Goal: Task Accomplishment & Management: Complete application form

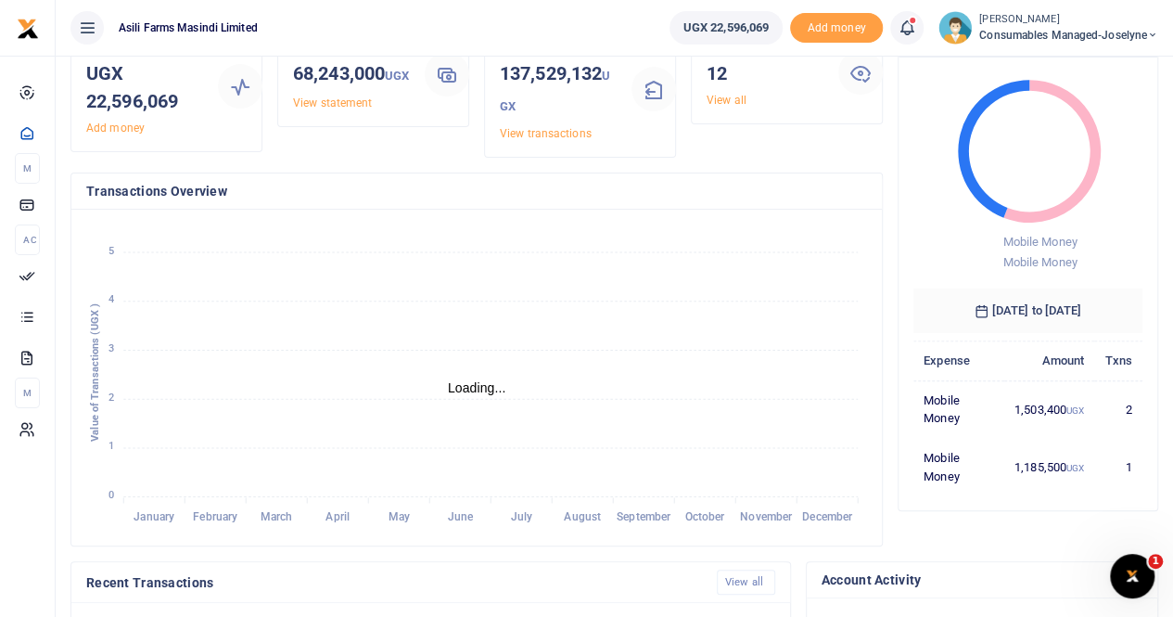
scroll to position [556, 0]
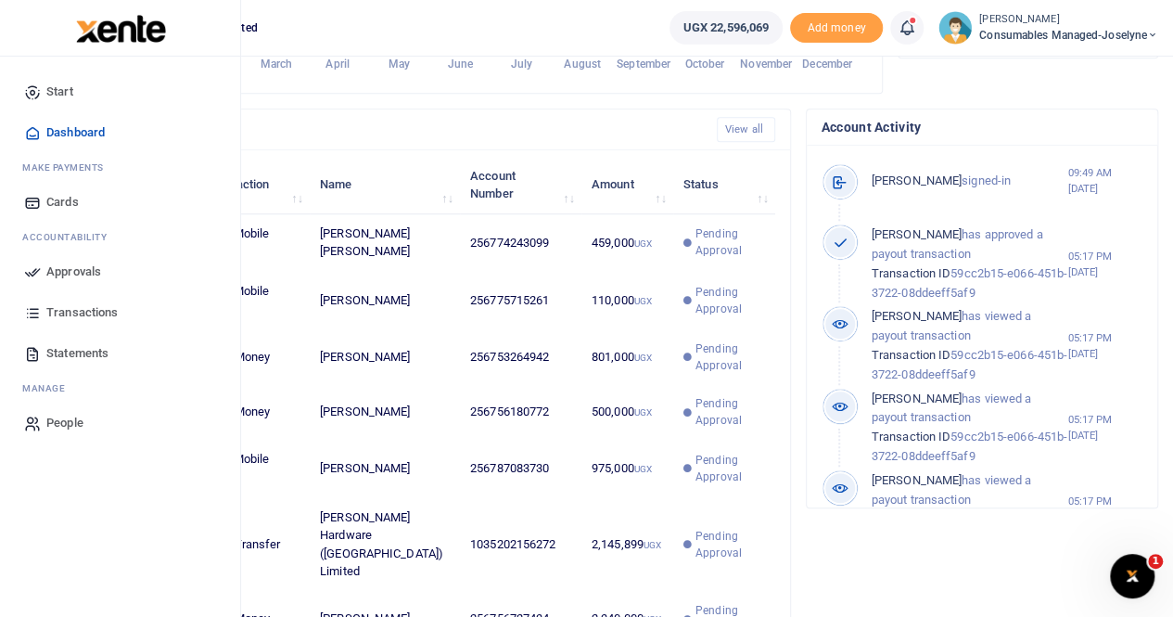
click at [67, 270] on span "Approvals" at bounding box center [73, 271] width 55 height 19
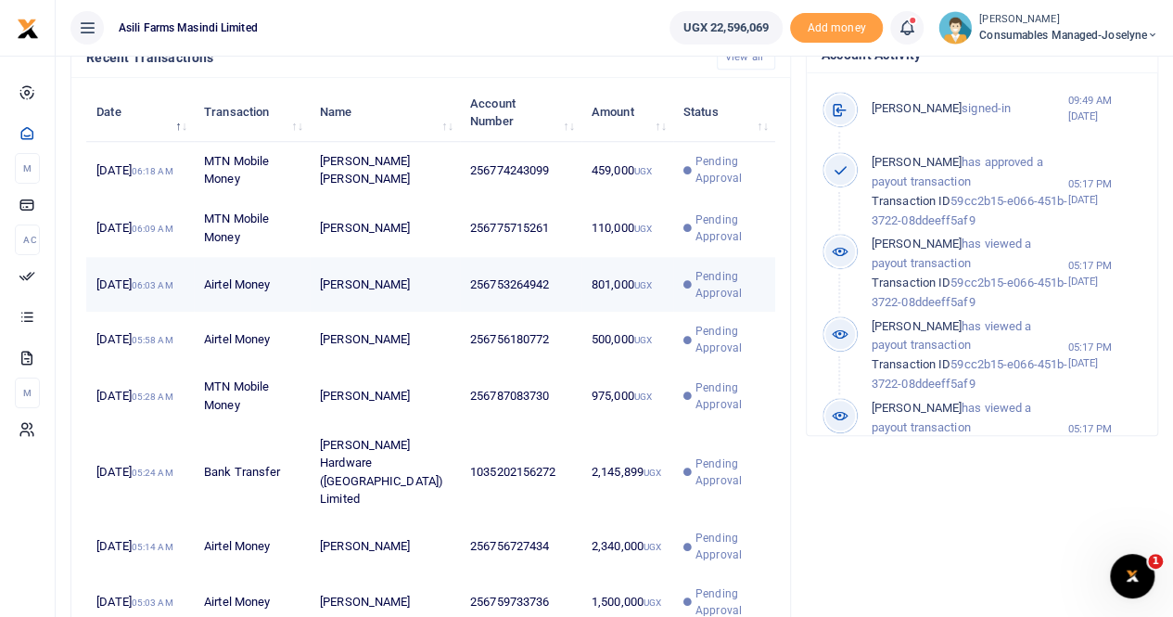
scroll to position [697, 0]
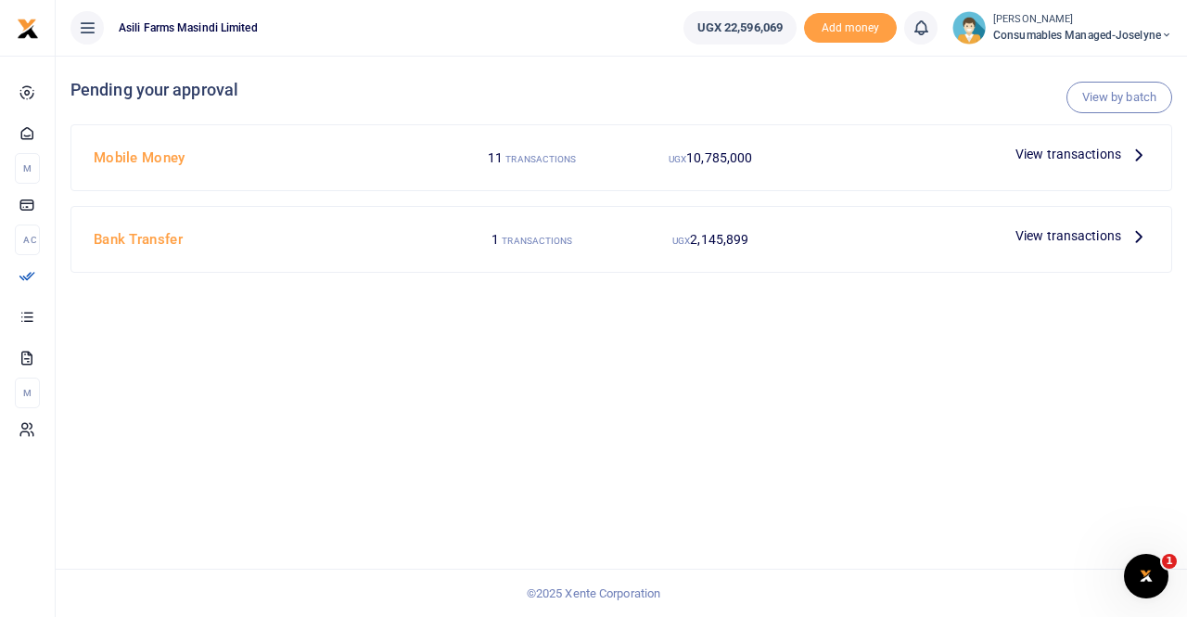
click at [1109, 149] on span "View transactions" at bounding box center [1068, 154] width 106 height 20
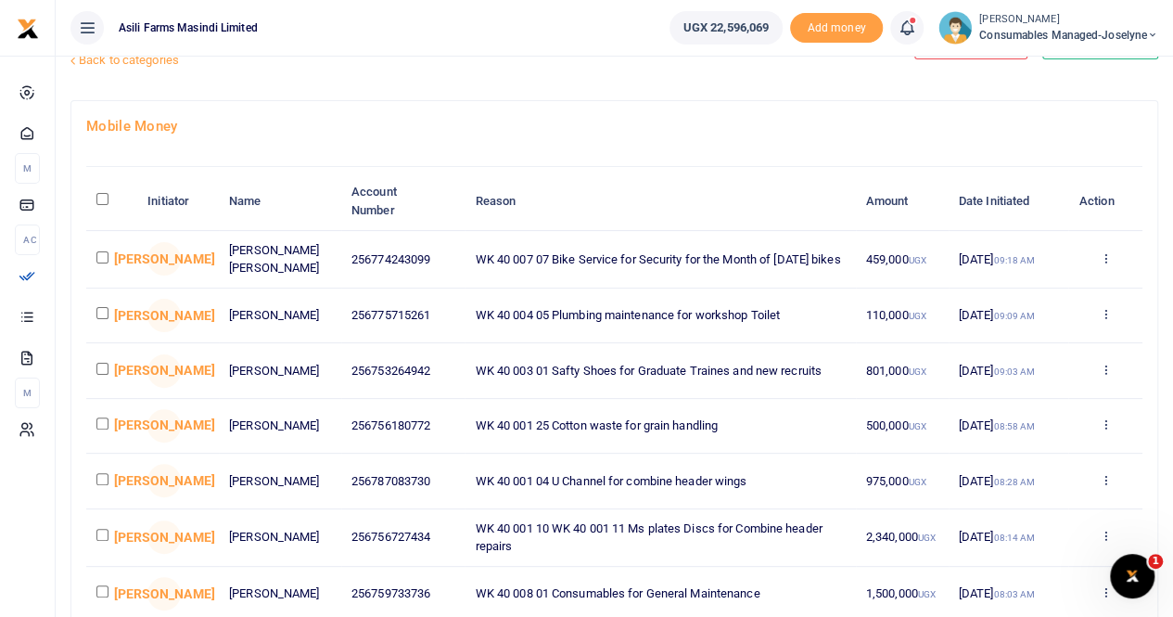
scroll to position [93, 0]
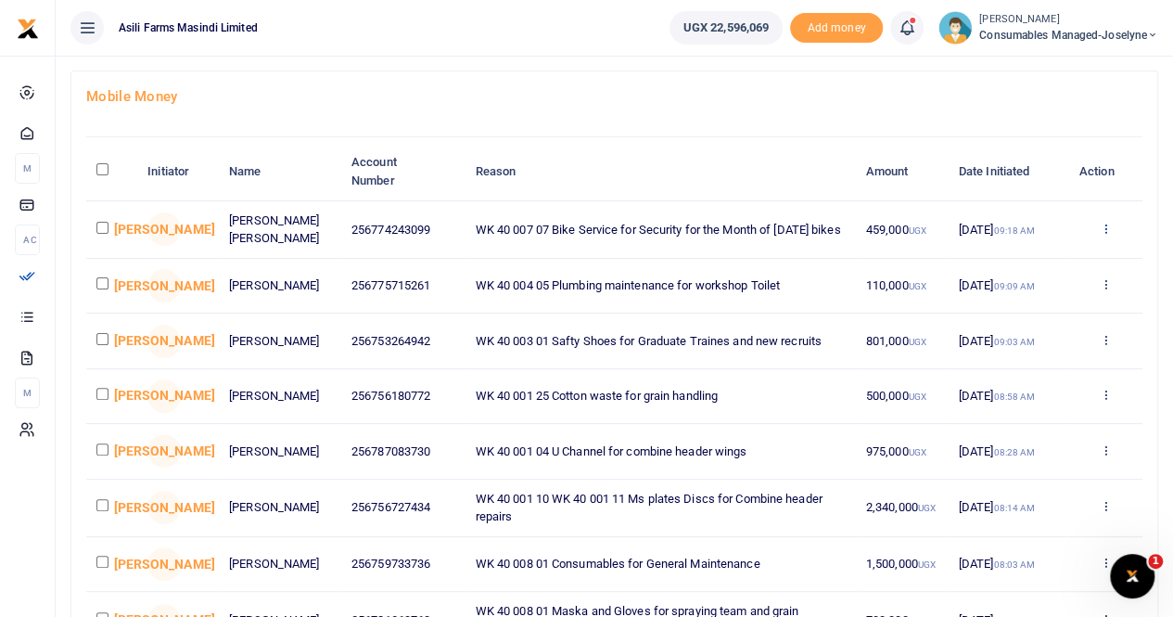
click at [1105, 222] on icon at bounding box center [1105, 228] width 12 height 13
click at [1020, 337] on link "Details" at bounding box center [1037, 341] width 147 height 26
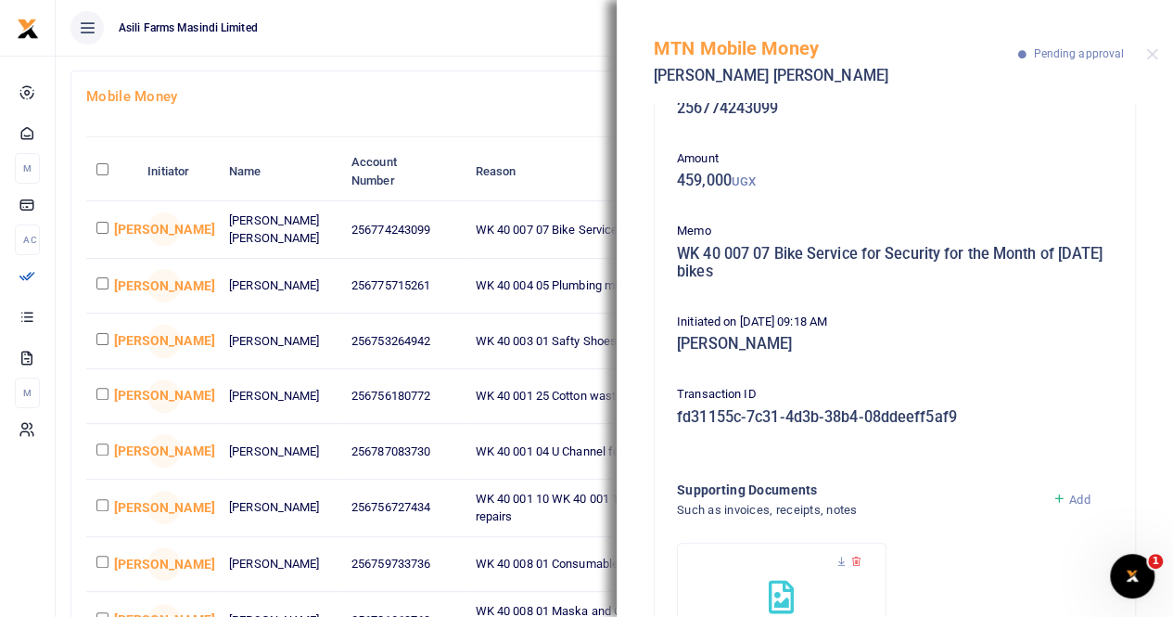
scroll to position [184, 0]
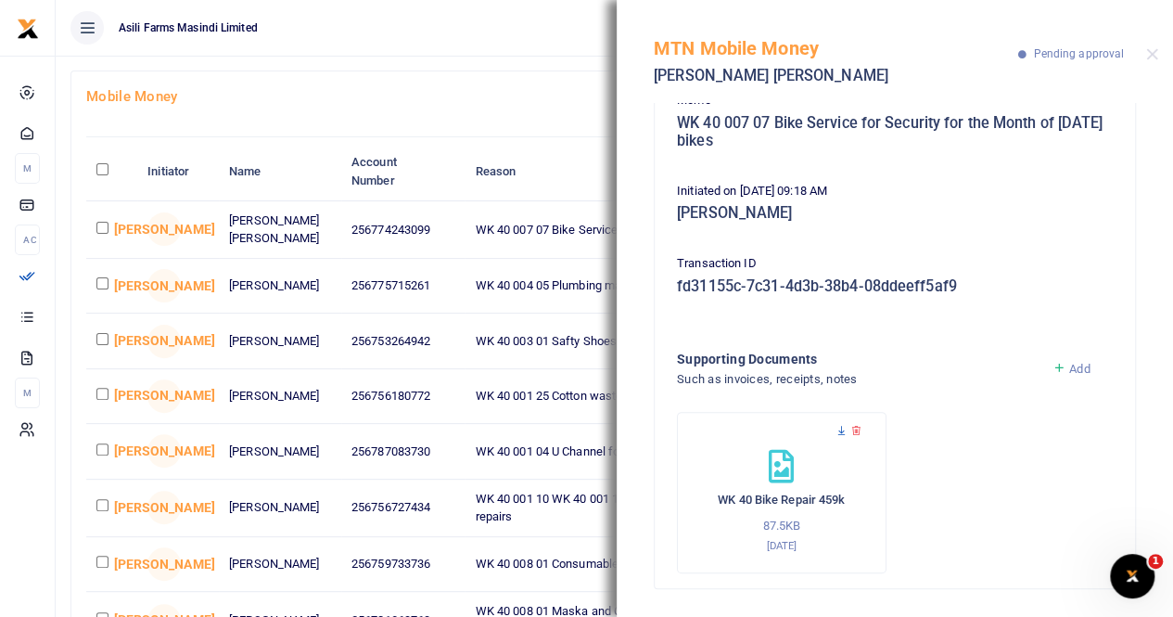
click at [844, 428] on icon at bounding box center [842, 431] width 12 height 12
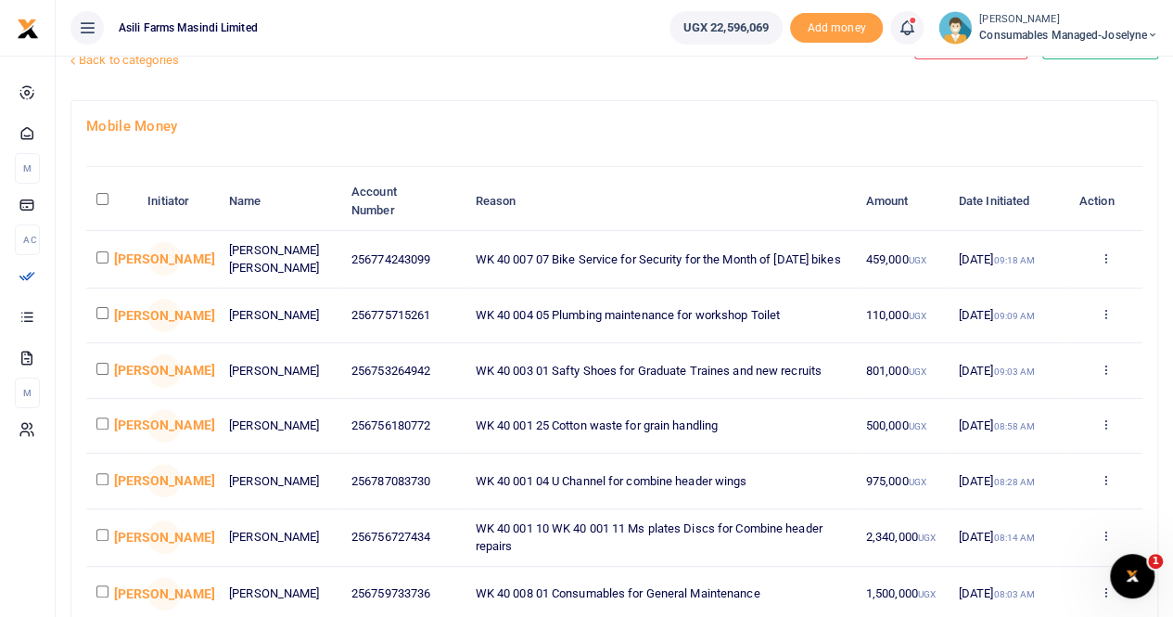
scroll to position [93, 0]
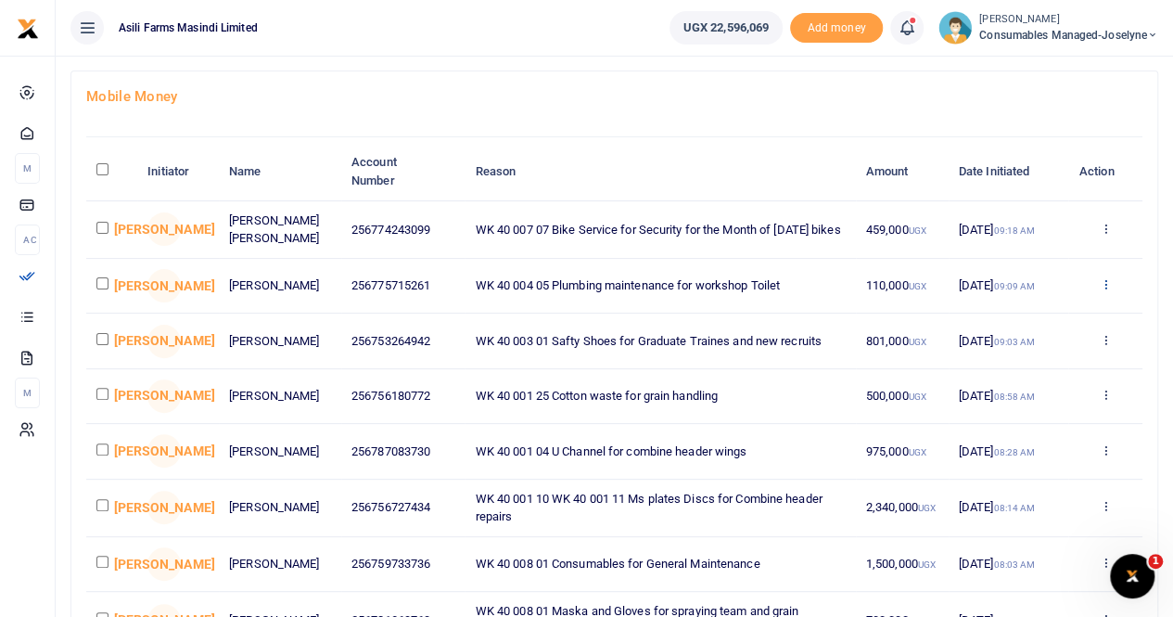
click at [1107, 285] on icon at bounding box center [1105, 283] width 12 height 13
click at [1014, 394] on link "Details" at bounding box center [1037, 399] width 147 height 26
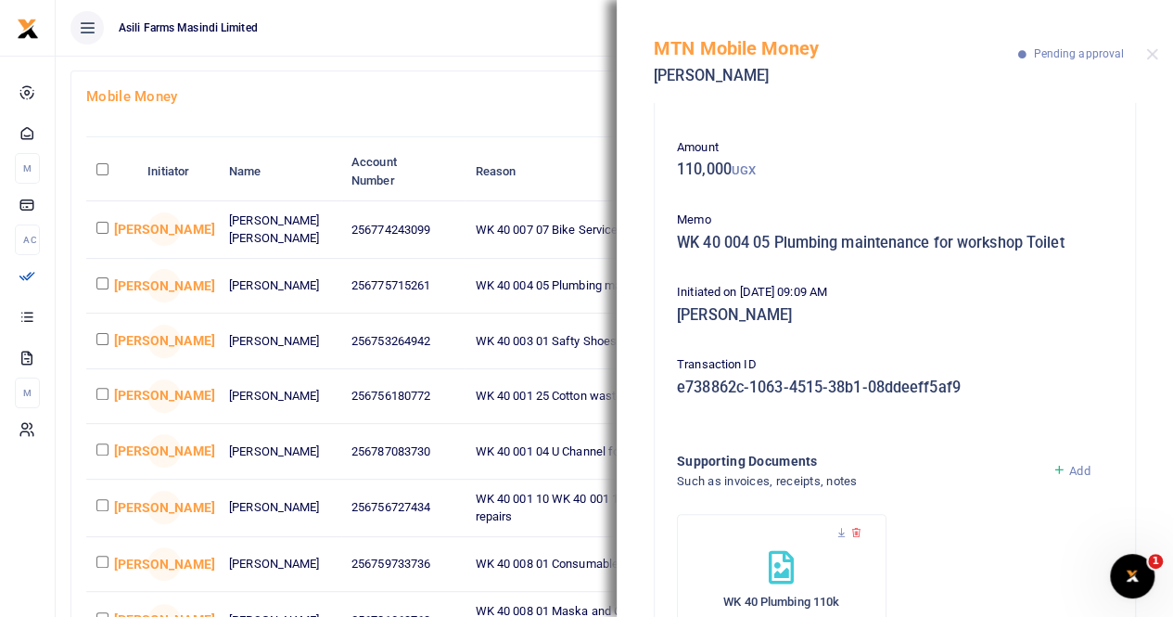
scroll to position [166, 0]
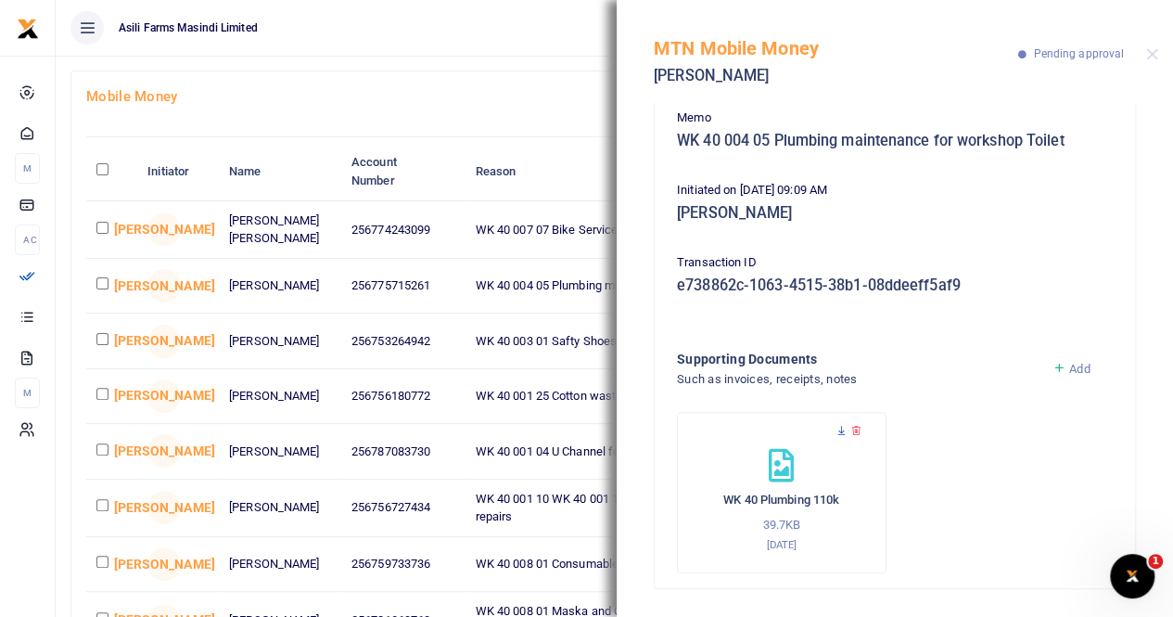
click at [841, 427] on icon at bounding box center [842, 431] width 12 height 12
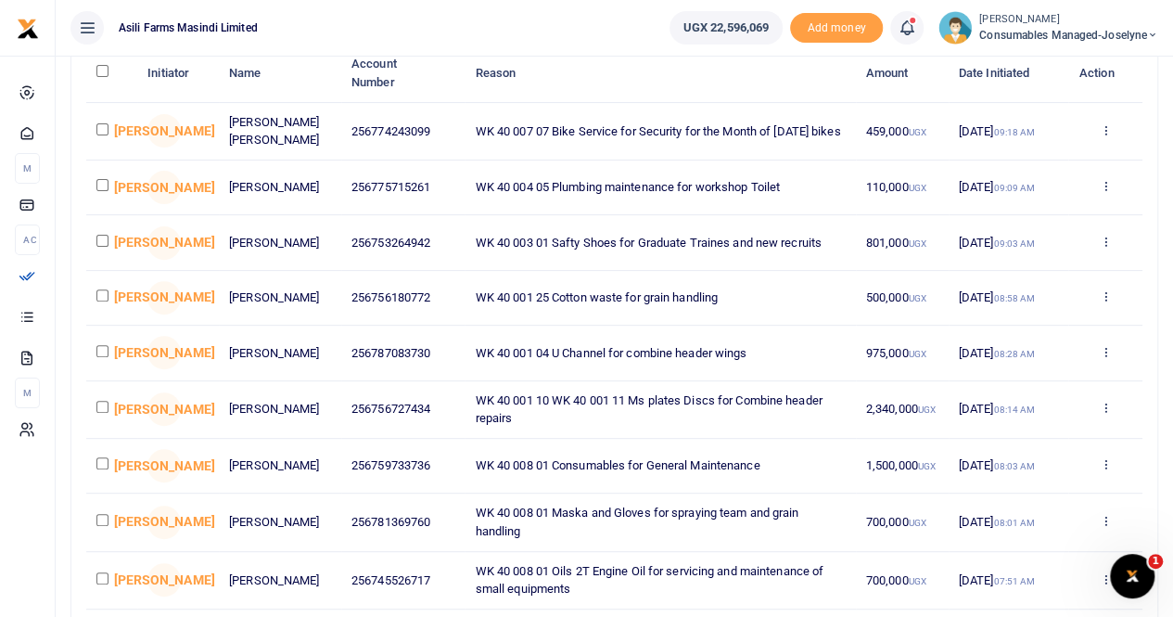
scroll to position [278, 0]
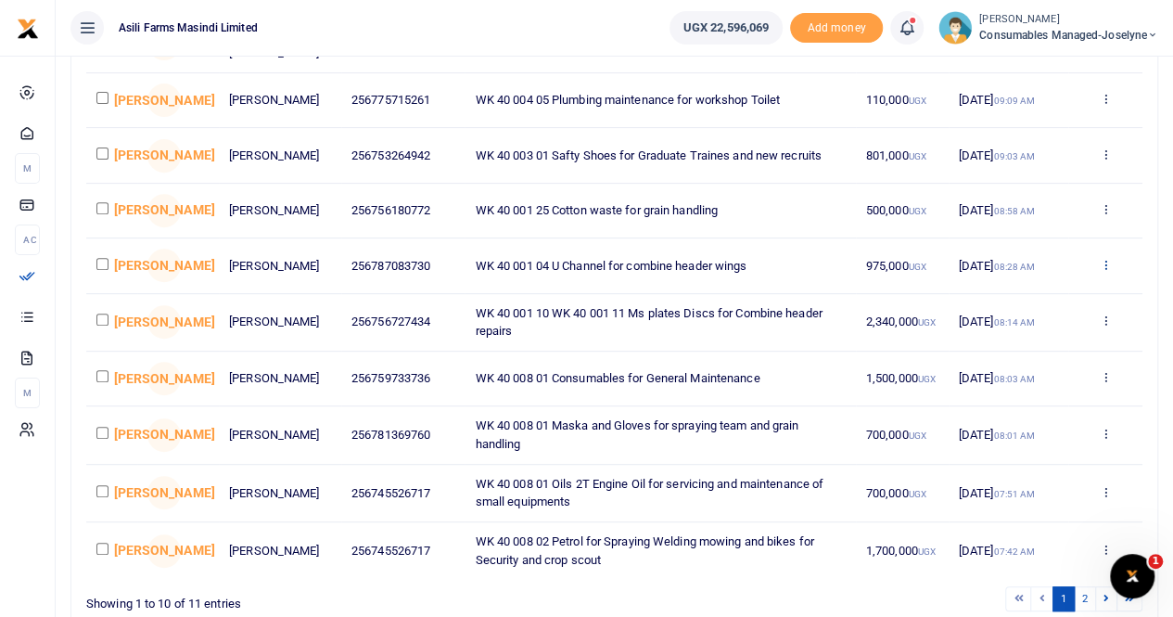
click at [1107, 269] on icon at bounding box center [1105, 264] width 12 height 13
click at [1018, 379] on link "Details" at bounding box center [1037, 386] width 147 height 26
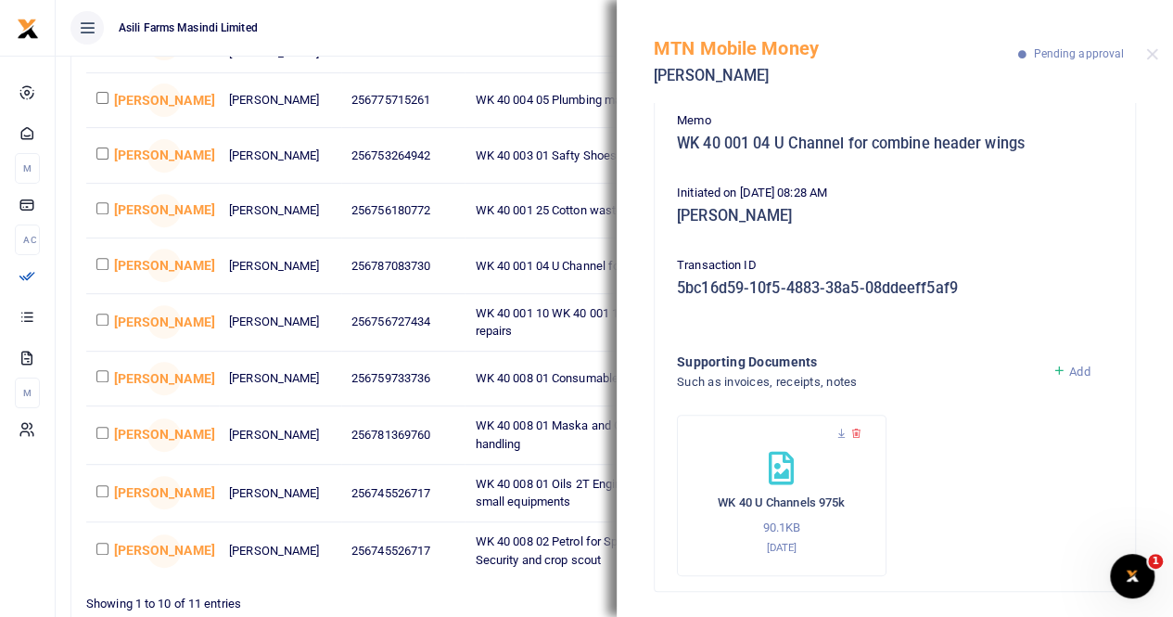
scroll to position [166, 0]
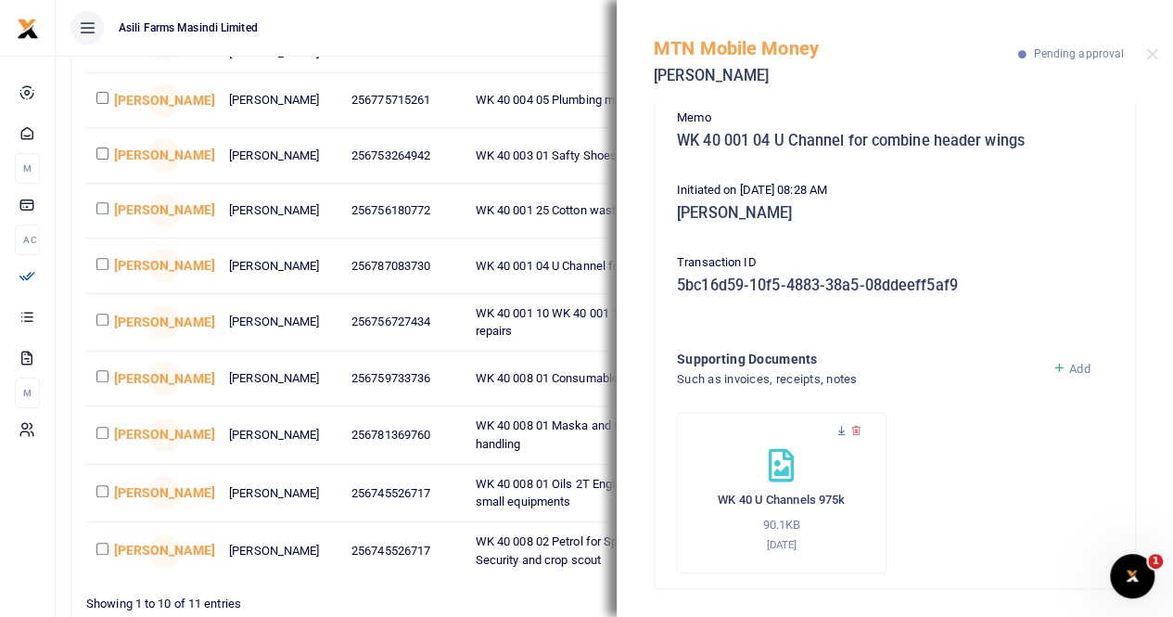
click at [836, 428] on icon at bounding box center [842, 431] width 12 height 12
click at [844, 430] on icon at bounding box center [842, 431] width 12 height 12
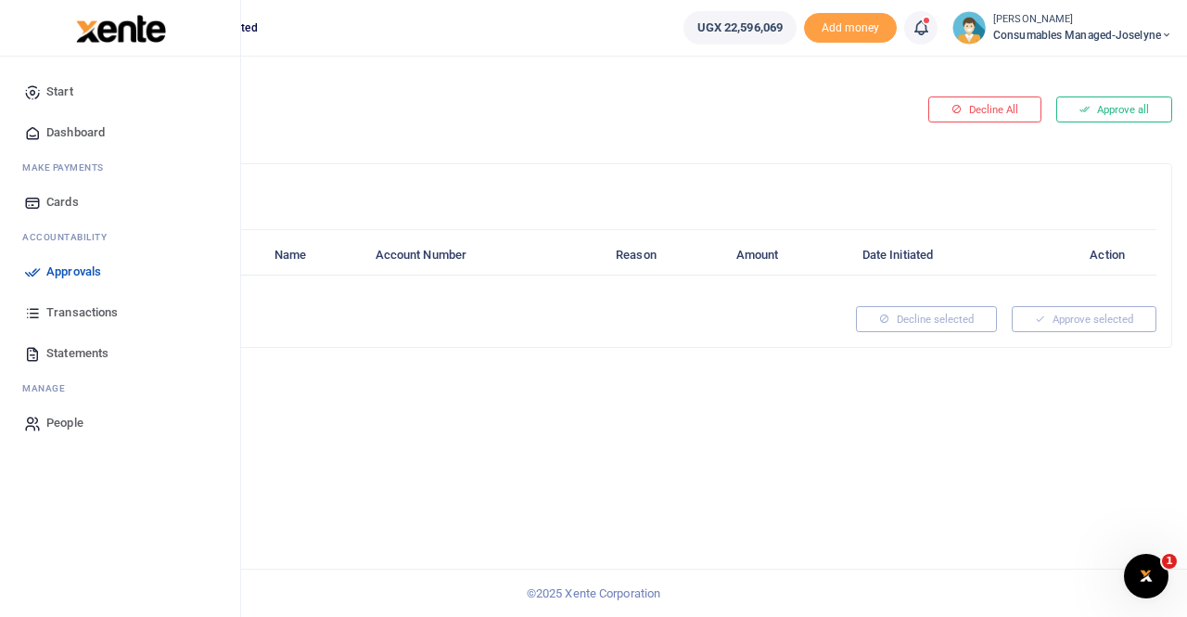
click at [74, 265] on span "Approvals" at bounding box center [73, 271] width 55 height 19
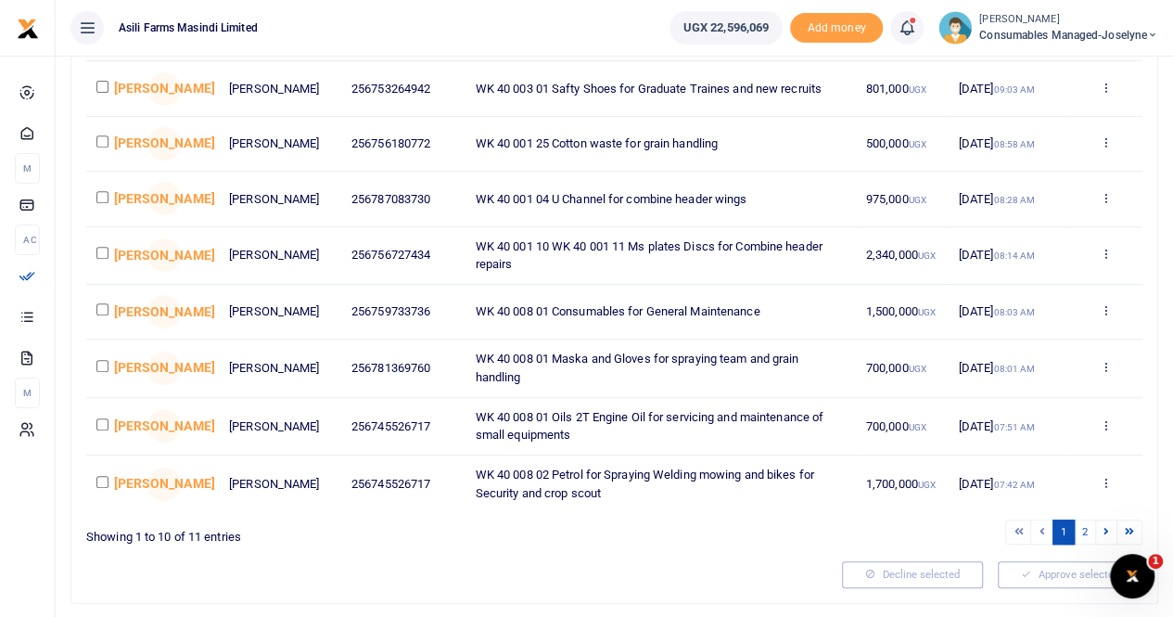
scroll to position [371, 0]
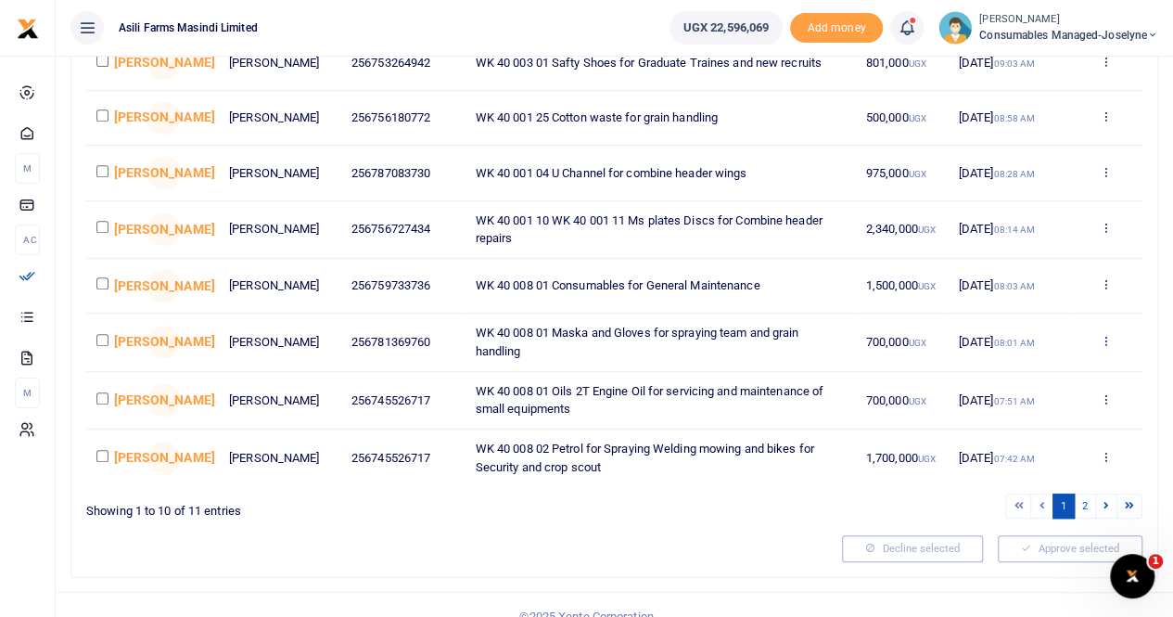
click at [1105, 347] on icon at bounding box center [1105, 340] width 12 height 13
click at [1014, 461] on link "Details" at bounding box center [1037, 466] width 147 height 26
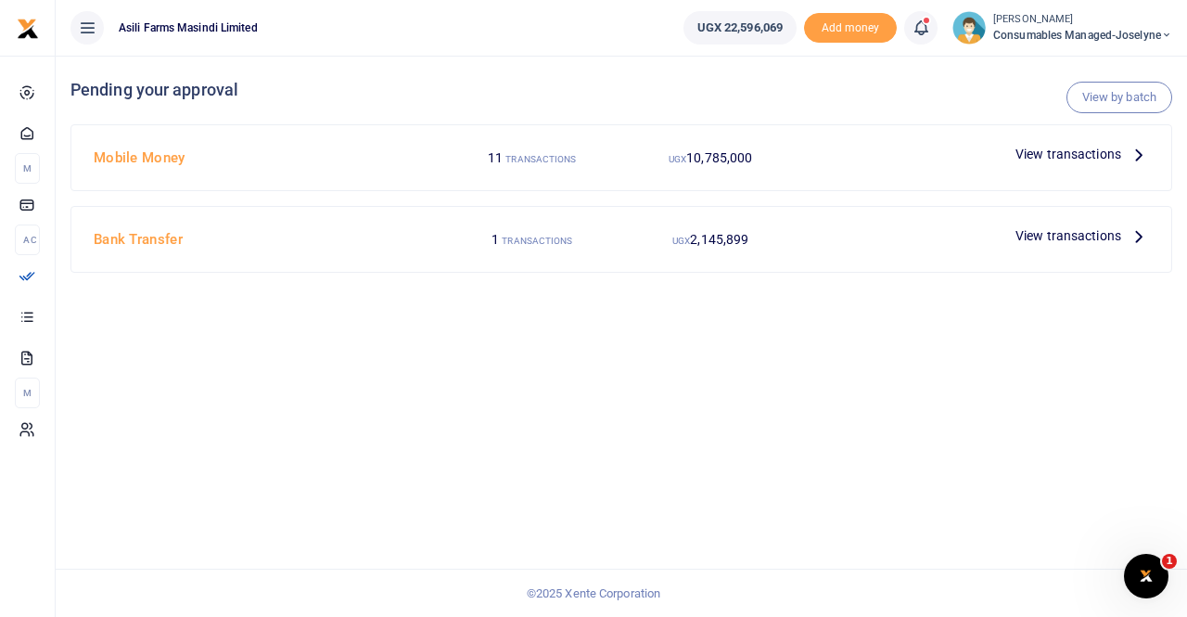
click at [1111, 153] on span "View transactions" at bounding box center [1068, 154] width 106 height 20
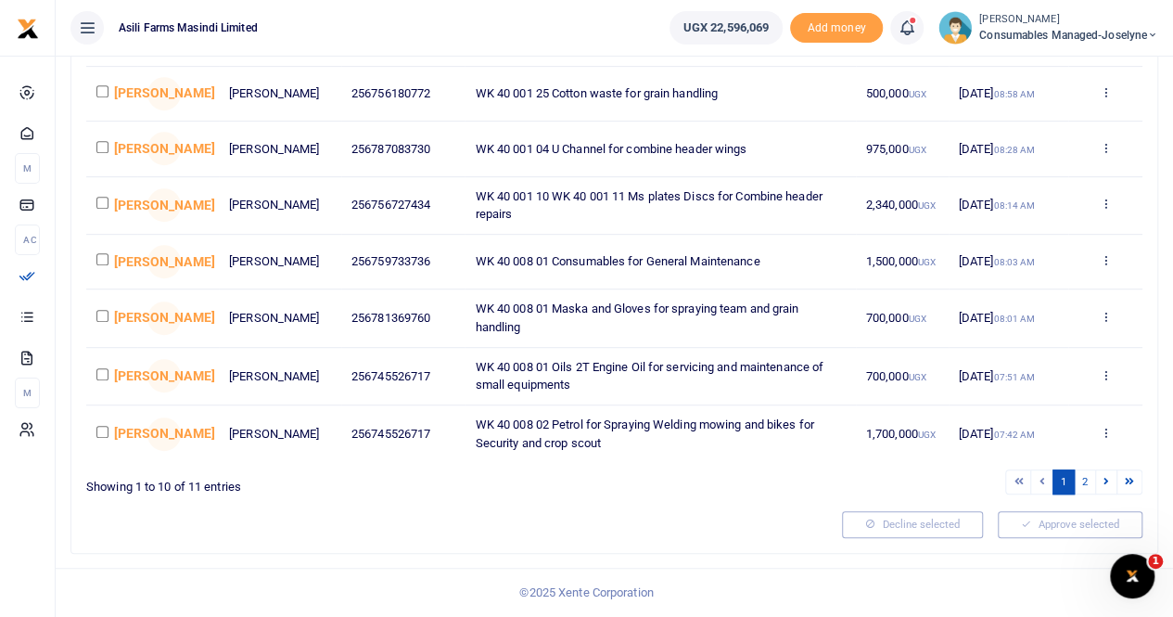
scroll to position [402, 0]
click at [1105, 313] on div "Approve Decline Details" at bounding box center [1106, 318] width 54 height 19
click at [1105, 314] on icon at bounding box center [1105, 316] width 12 height 13
click at [1020, 429] on link "Details" at bounding box center [1037, 441] width 147 height 26
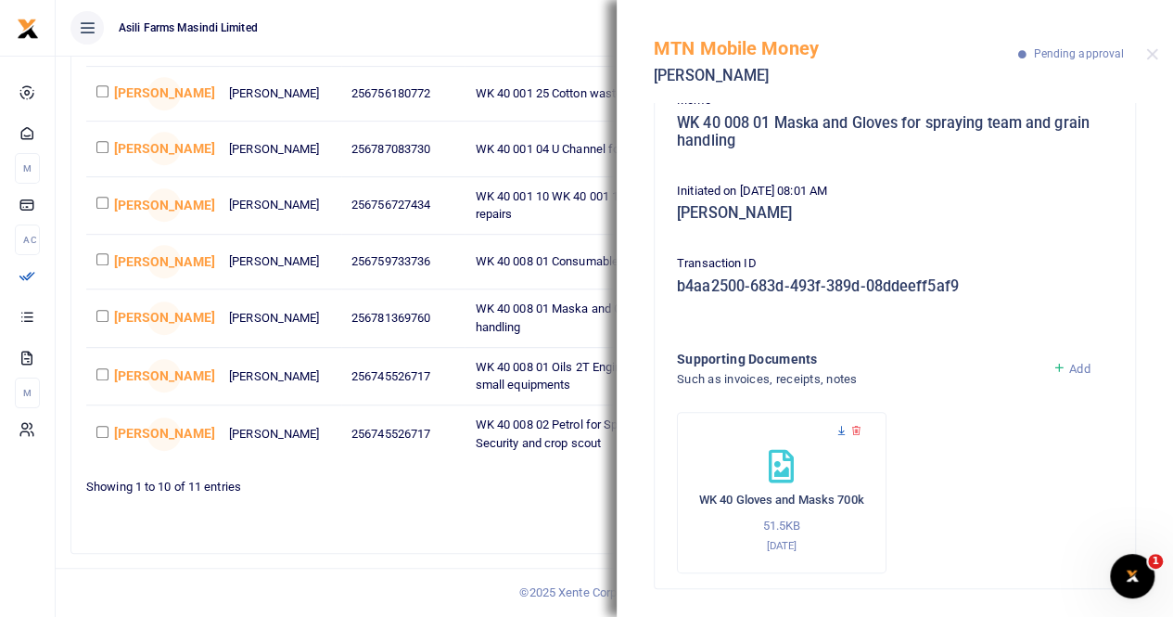
click at [843, 428] on icon at bounding box center [842, 431] width 12 height 12
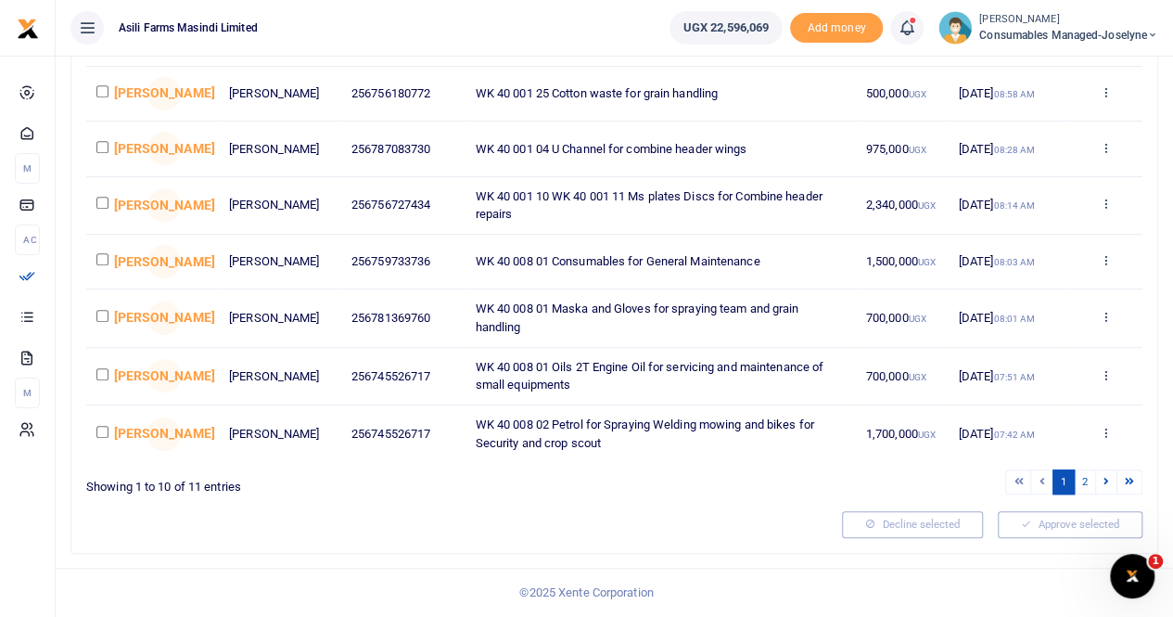
scroll to position [402, 0]
click at [1090, 482] on link "2" at bounding box center [1085, 481] width 22 height 25
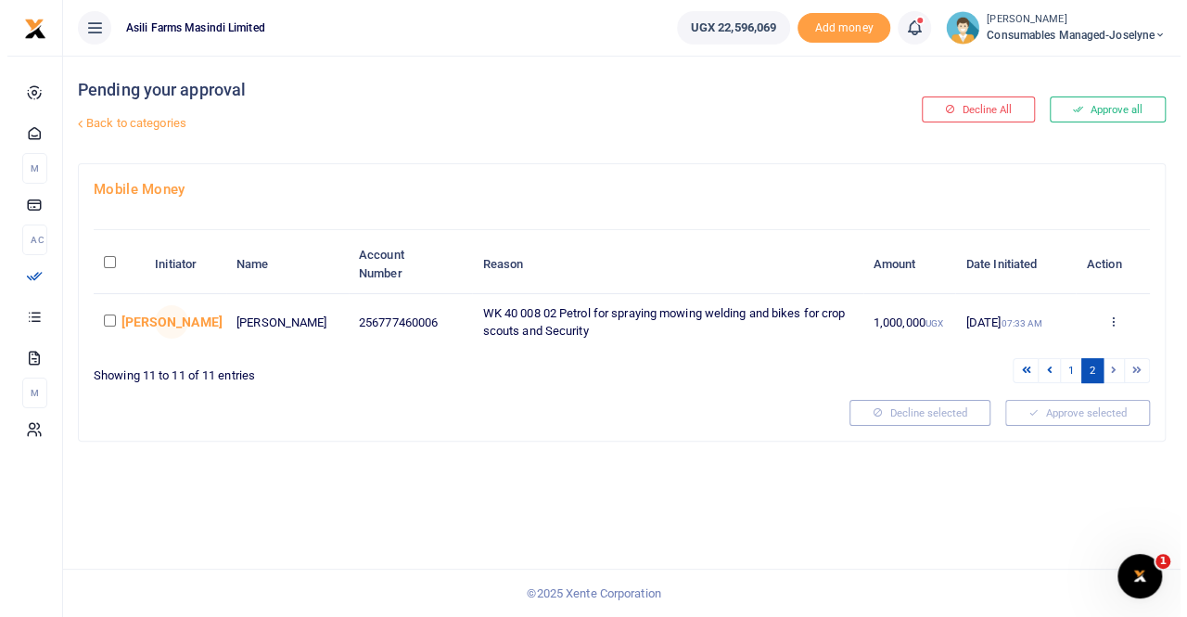
scroll to position [0, 0]
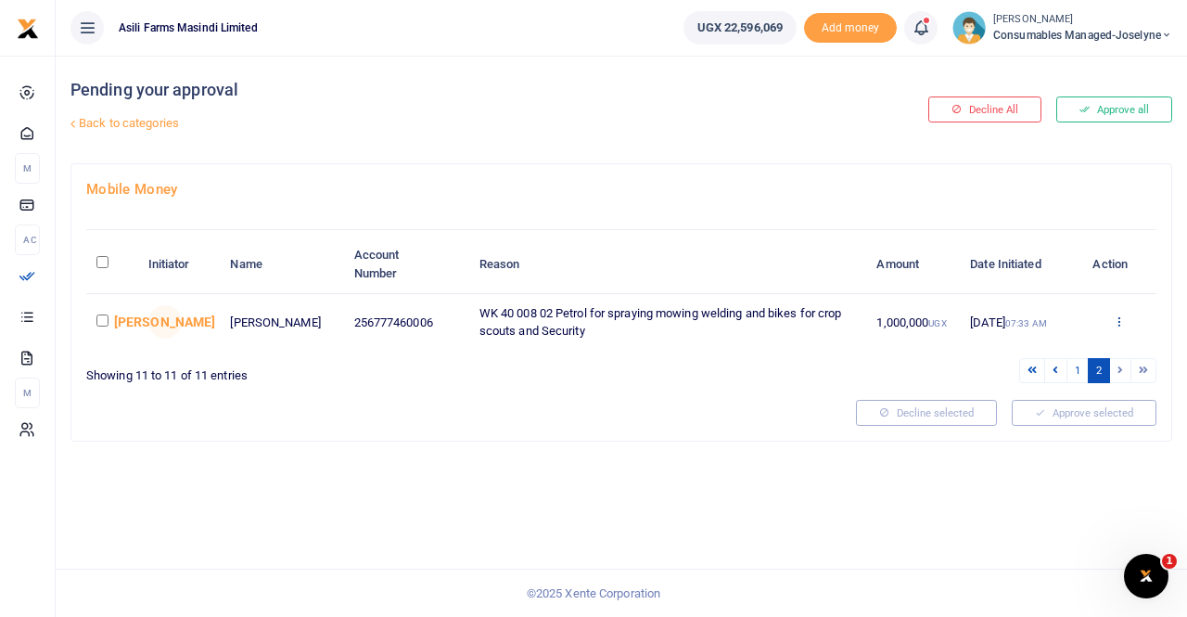
click at [1120, 314] on icon at bounding box center [1119, 320] width 12 height 13
click at [1029, 432] on link "Details" at bounding box center [1051, 434] width 147 height 26
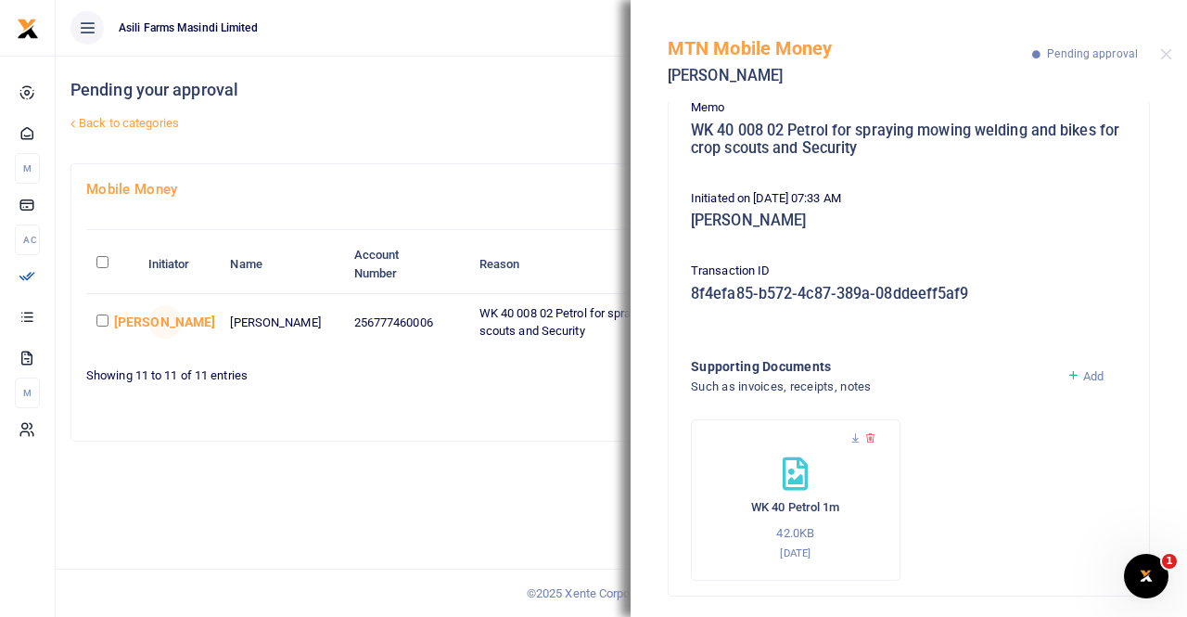
scroll to position [184, 0]
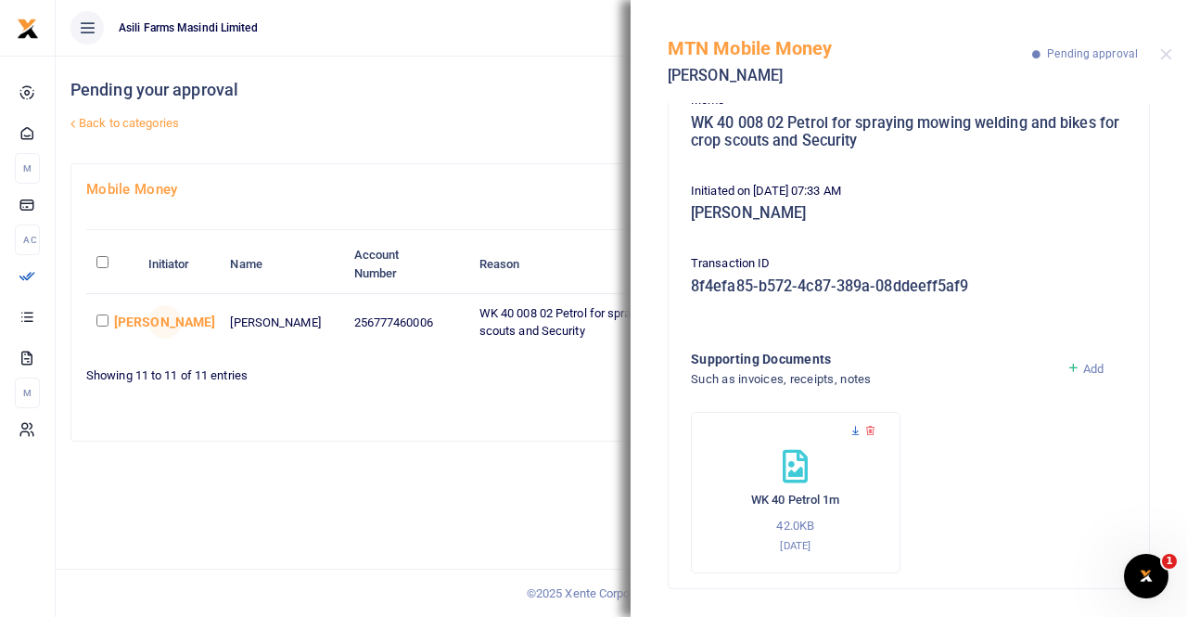
click at [857, 425] on icon at bounding box center [855, 431] width 12 height 12
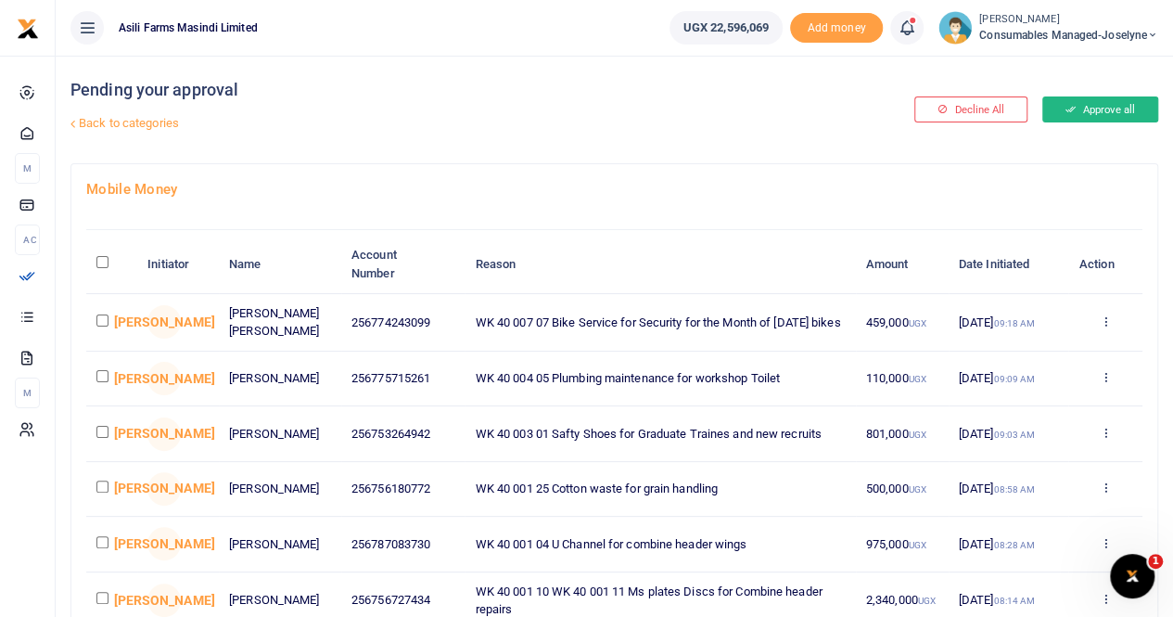
click at [1096, 103] on button "Approve all" at bounding box center [1100, 109] width 116 height 26
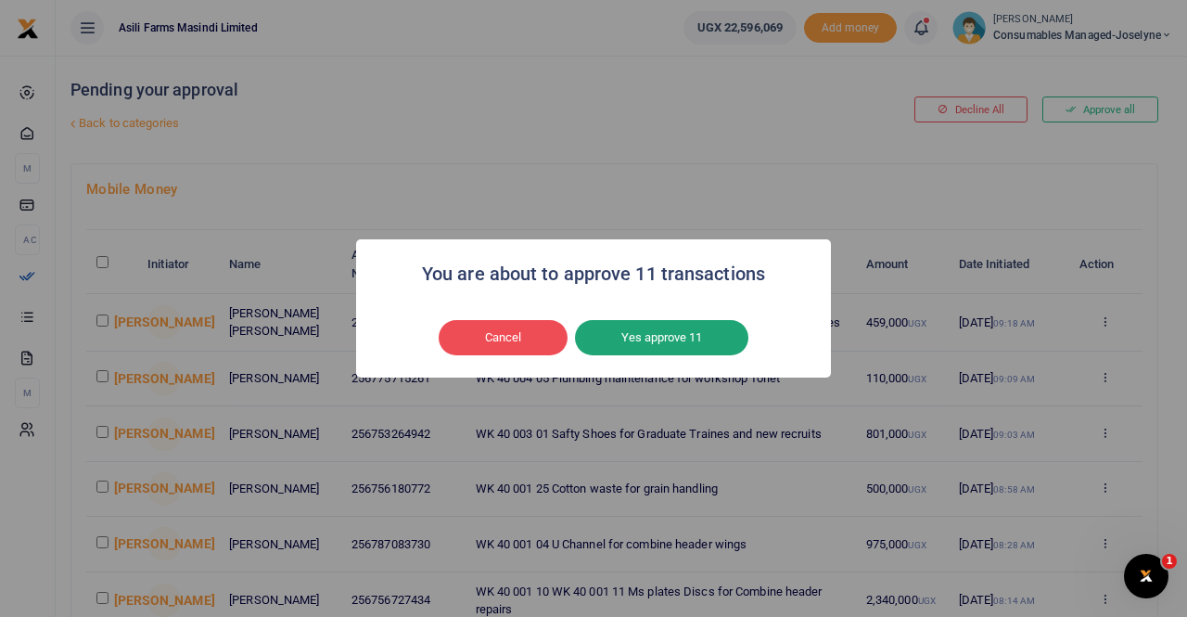
click at [664, 342] on button "Yes approve 11" at bounding box center [661, 337] width 173 height 35
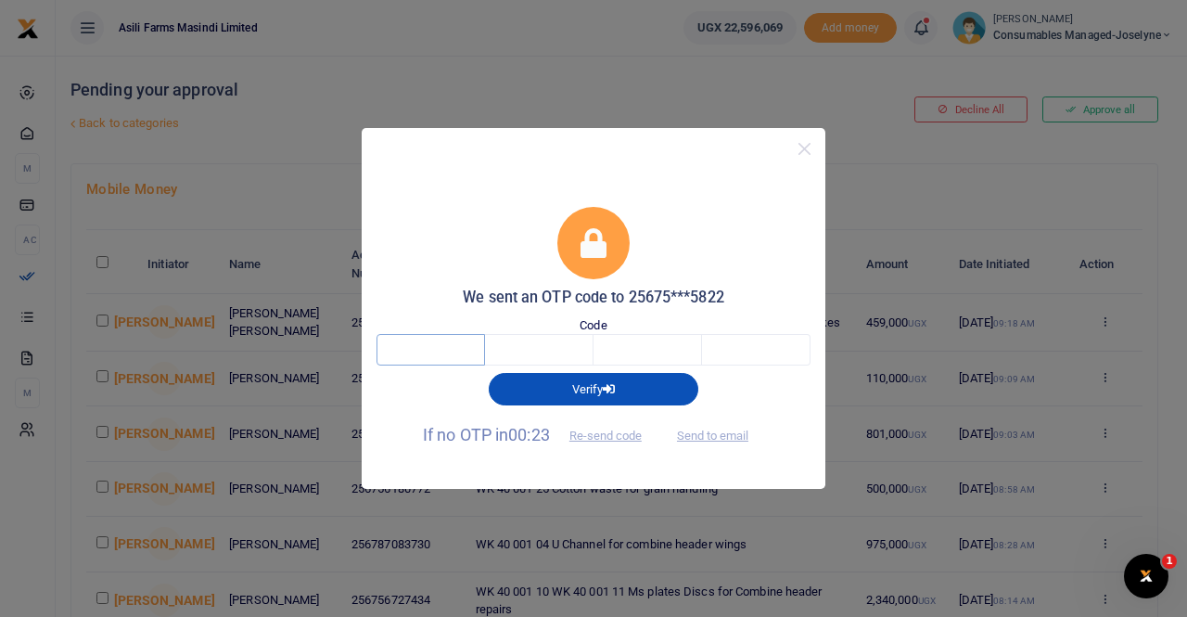
click at [468, 348] on input "text" at bounding box center [431, 350] width 109 height 32
type input "6"
type input "1"
type input "3"
type input "4"
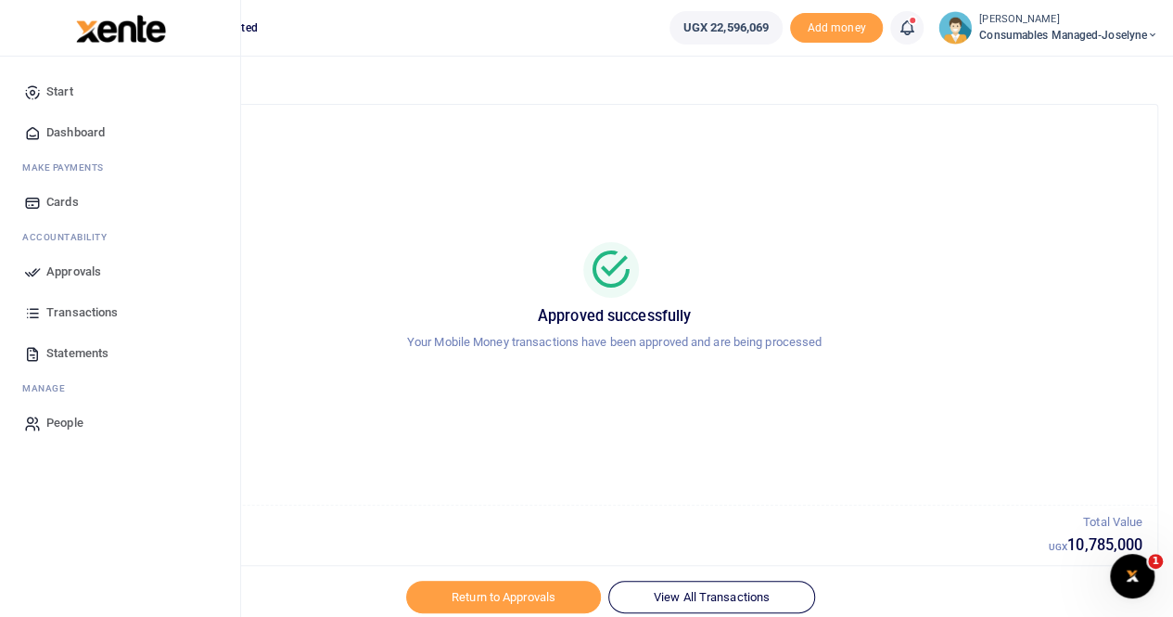
click at [92, 271] on span "Approvals" at bounding box center [73, 271] width 55 height 19
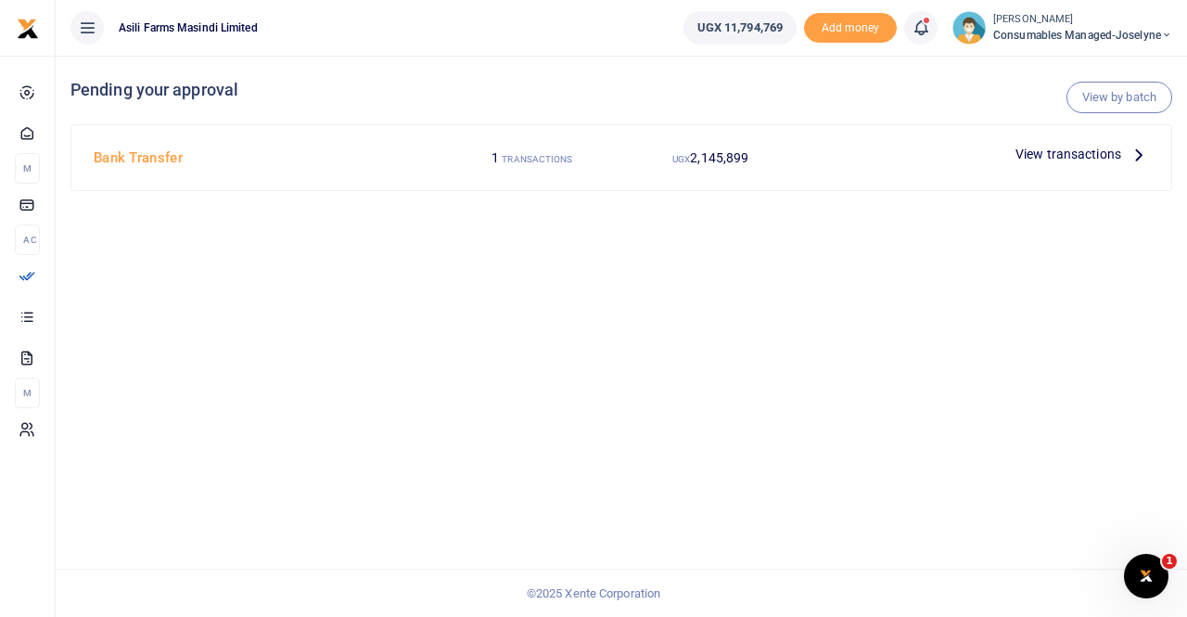
click at [1094, 157] on span "View transactions" at bounding box center [1068, 154] width 106 height 20
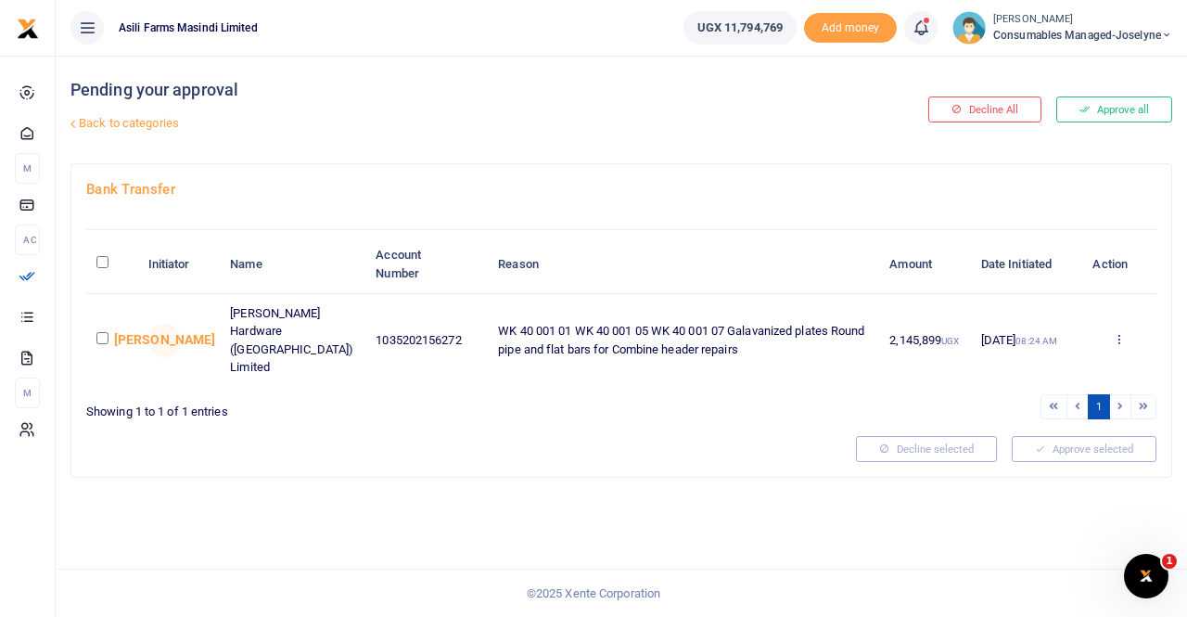
click at [1121, 332] on icon at bounding box center [1119, 338] width 12 height 13
click at [1041, 431] on link "Details" at bounding box center [1051, 434] width 147 height 26
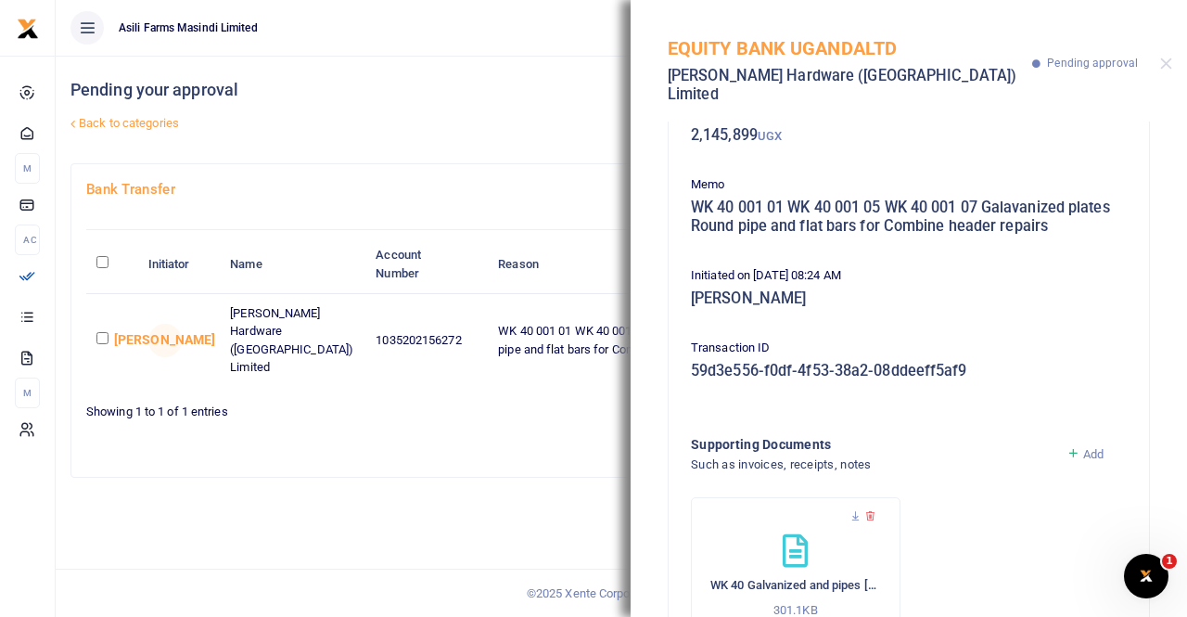
scroll to position [184, 0]
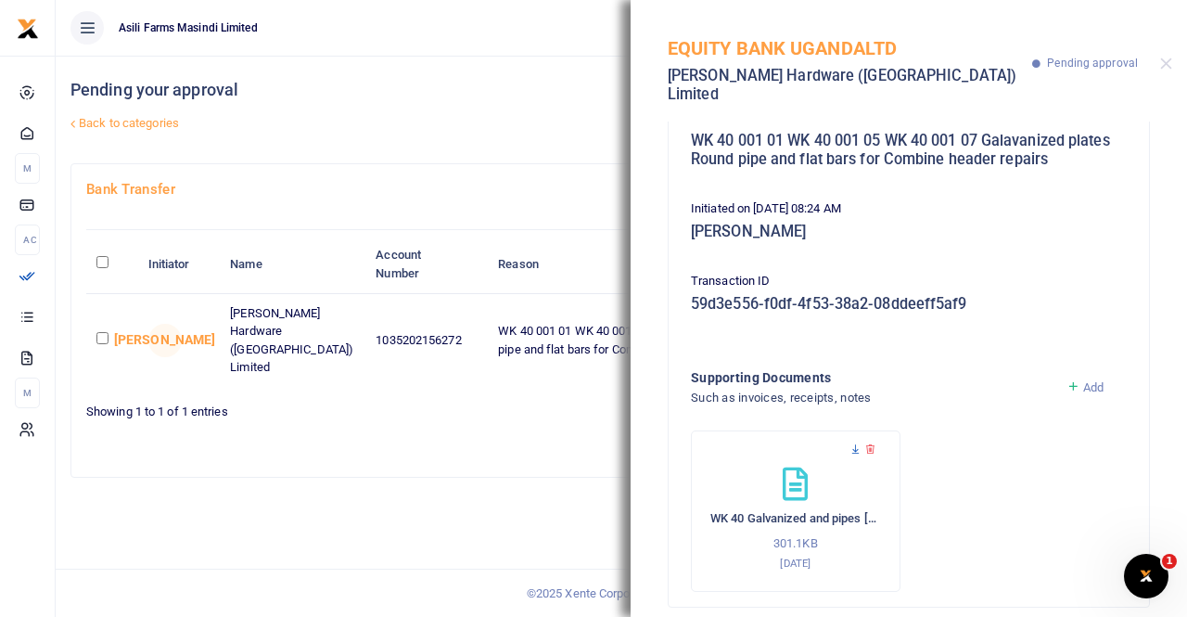
click at [856, 443] on icon at bounding box center [855, 449] width 12 height 12
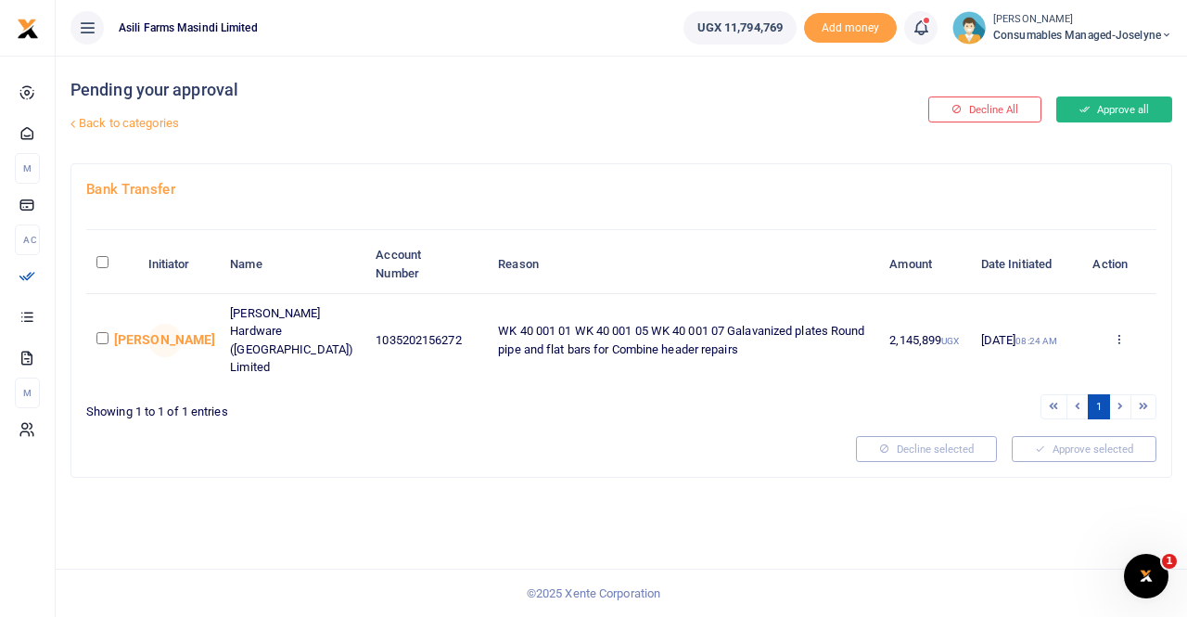
click at [1126, 105] on button "Approve all" at bounding box center [1114, 109] width 116 height 26
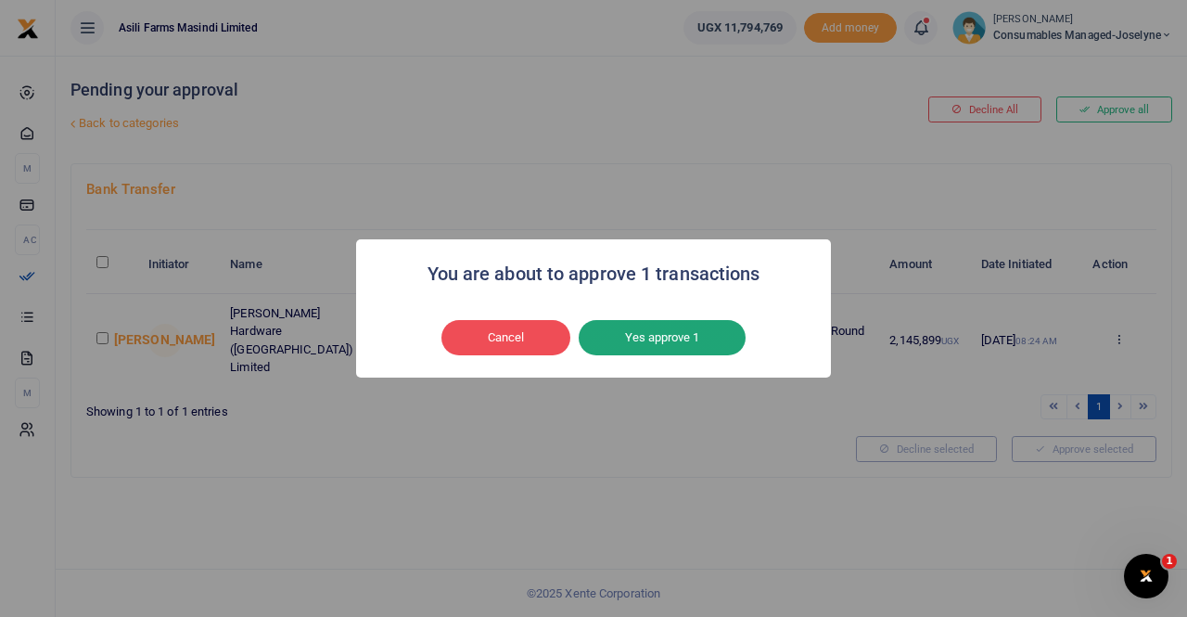
click at [668, 337] on button "Yes approve 1" at bounding box center [662, 337] width 167 height 35
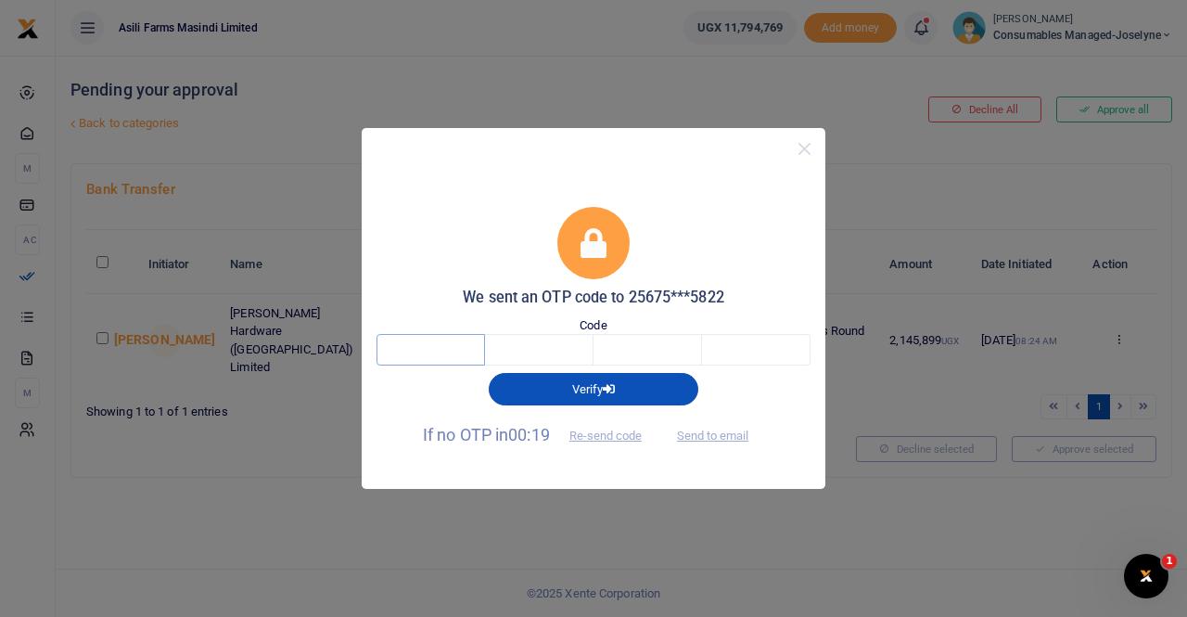
click at [456, 351] on input "text" at bounding box center [431, 350] width 109 height 32
type input "1"
type input "2"
type input "7"
type input "6"
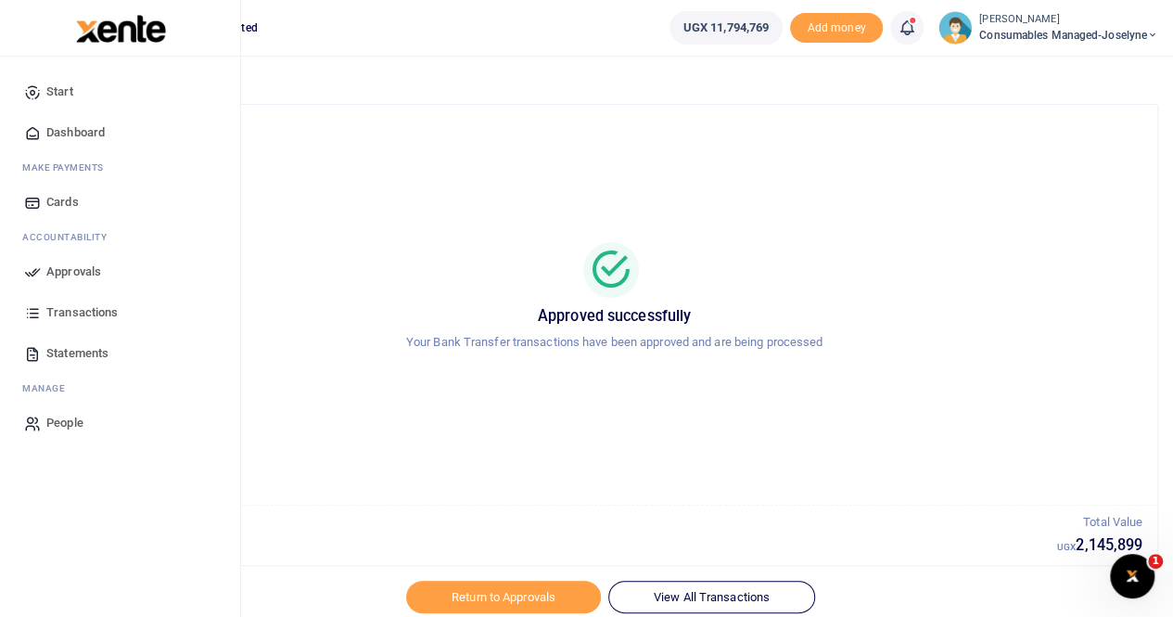
click at [78, 270] on span "Approvals" at bounding box center [73, 271] width 55 height 19
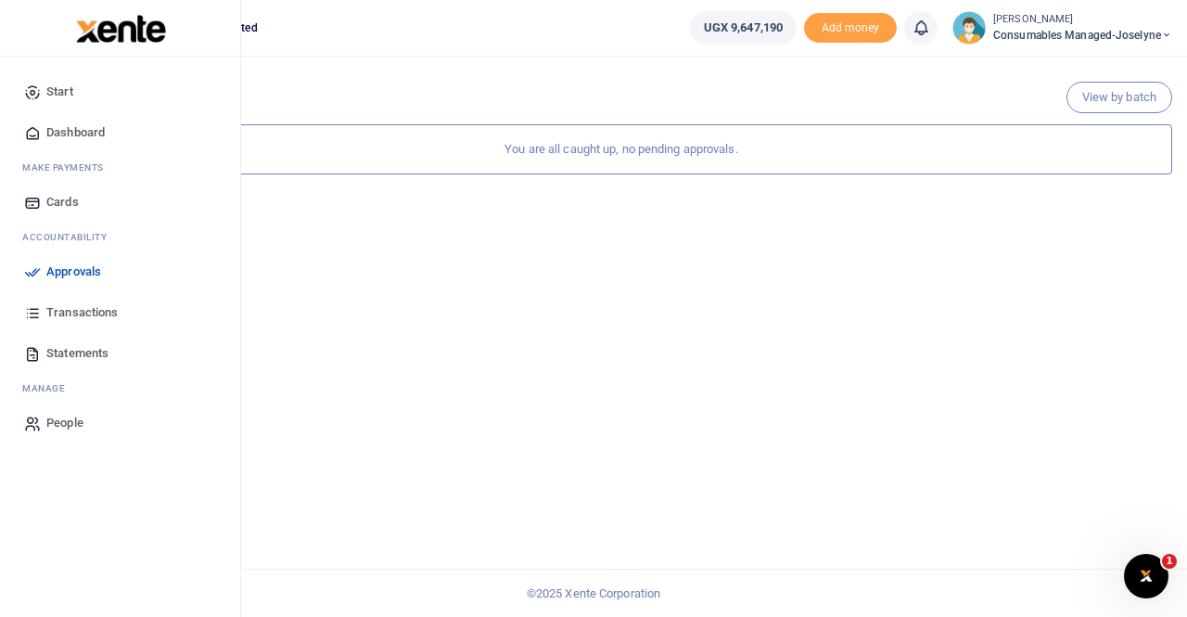
click at [80, 267] on span "Approvals" at bounding box center [73, 271] width 55 height 19
